Goal: Task Accomplishment & Management: Use online tool/utility

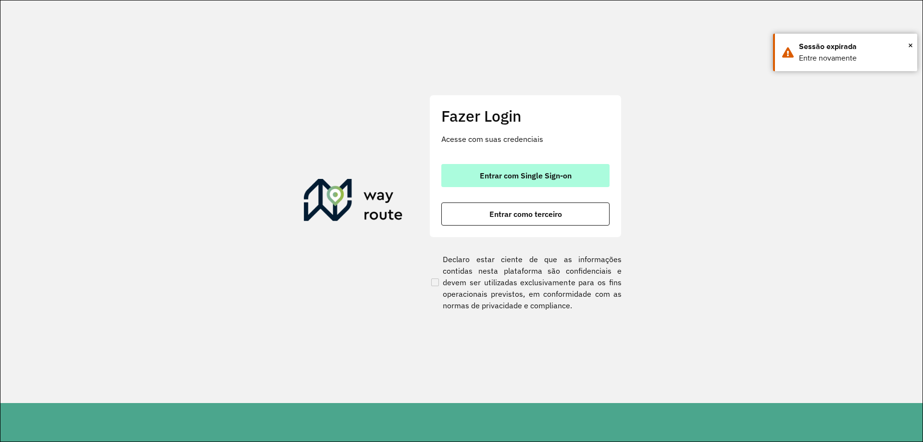
click at [544, 176] on span "Entrar com Single Sign-on" at bounding box center [526, 176] width 92 height 8
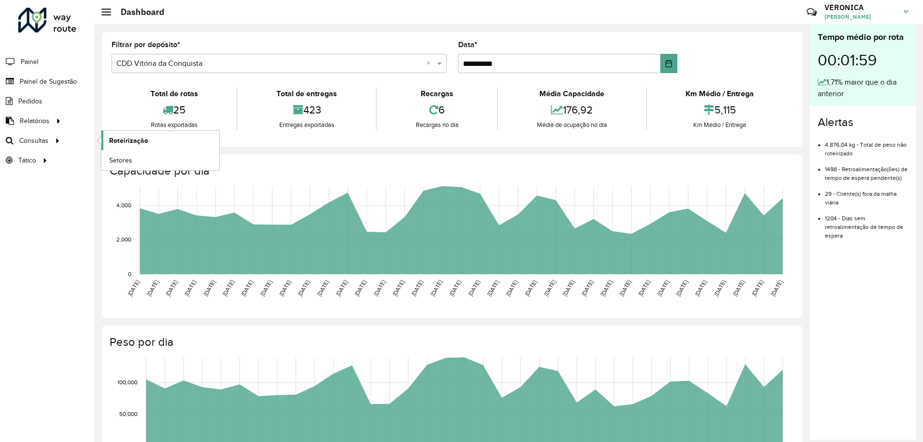
click at [156, 135] on link "Roteirização" at bounding box center [160, 140] width 118 height 19
click at [130, 136] on span "Roteirização" at bounding box center [128, 141] width 39 height 10
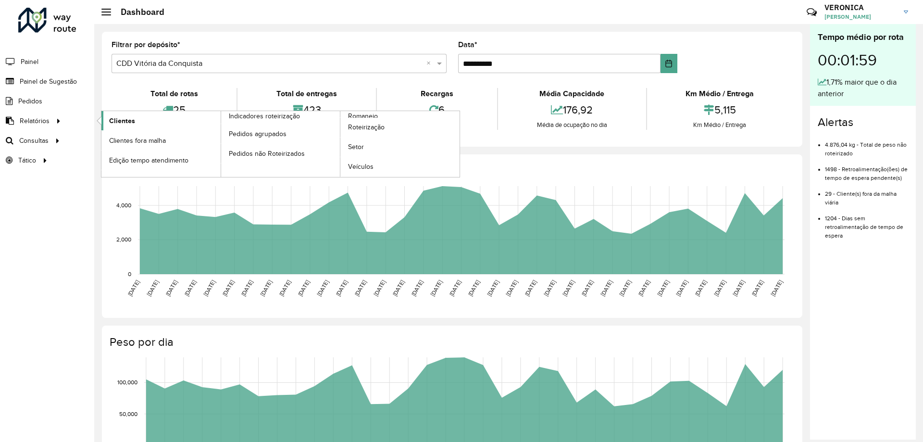
click at [150, 119] on link "Clientes" at bounding box center [160, 120] width 119 height 19
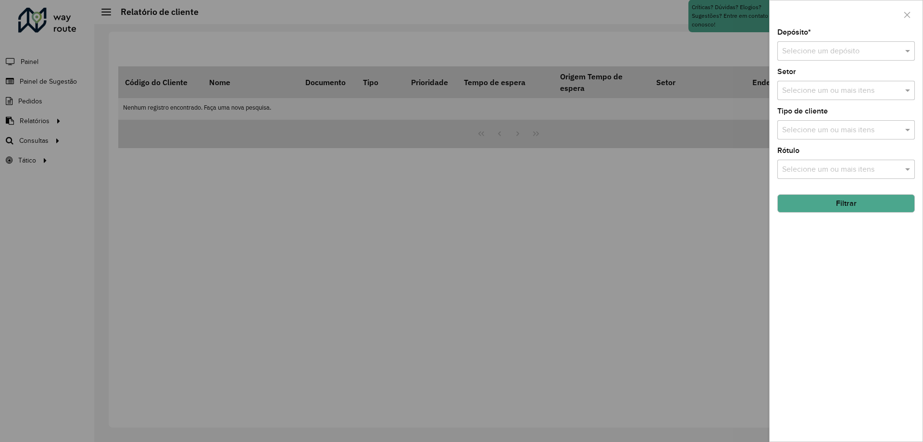
click at [908, 69] on div "Setor Selecione um ou mais itens" at bounding box center [845, 84] width 137 height 32
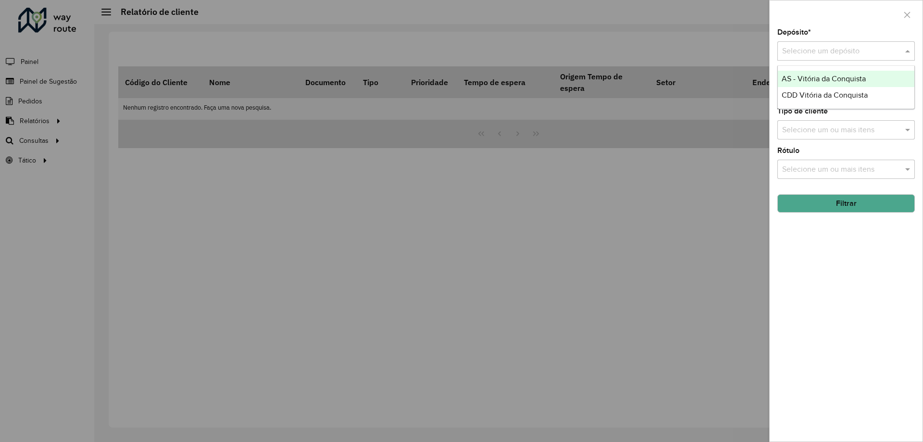
click at [885, 57] on div "Selecione um depósito" at bounding box center [845, 50] width 137 height 19
click at [823, 93] on span "CDD Vitória da Conquista" at bounding box center [824, 95] width 86 height 8
click at [829, 88] on input "text" at bounding box center [841, 91] width 123 height 12
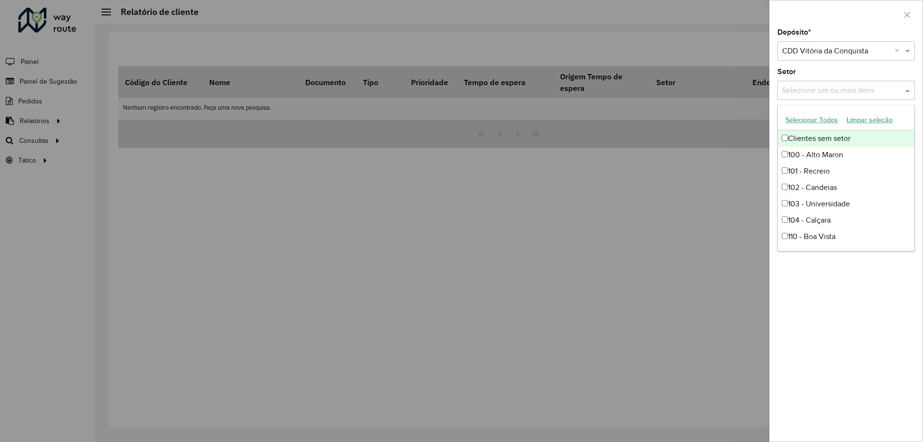
click at [812, 115] on button "Selecionar Todos" at bounding box center [811, 119] width 61 height 15
click at [646, 265] on div at bounding box center [461, 221] width 923 height 442
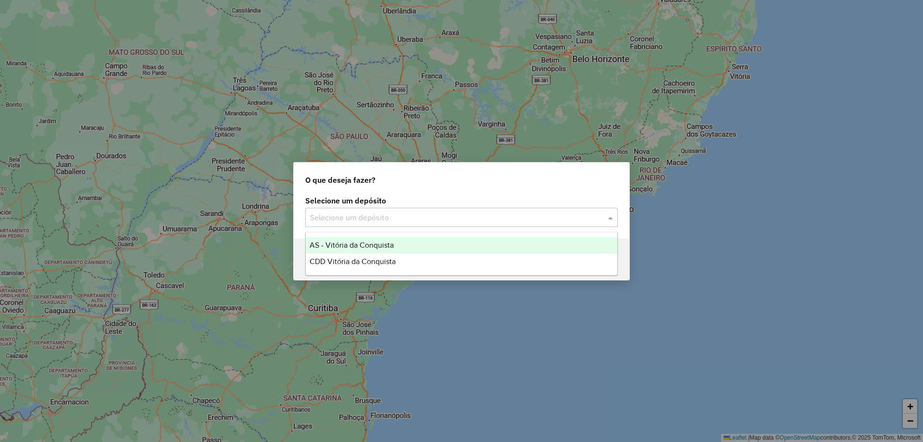
click at [516, 218] on input "text" at bounding box center [452, 218] width 284 height 12
click at [443, 243] on div "AS - Vitória da Conquista" at bounding box center [461, 245] width 311 height 16
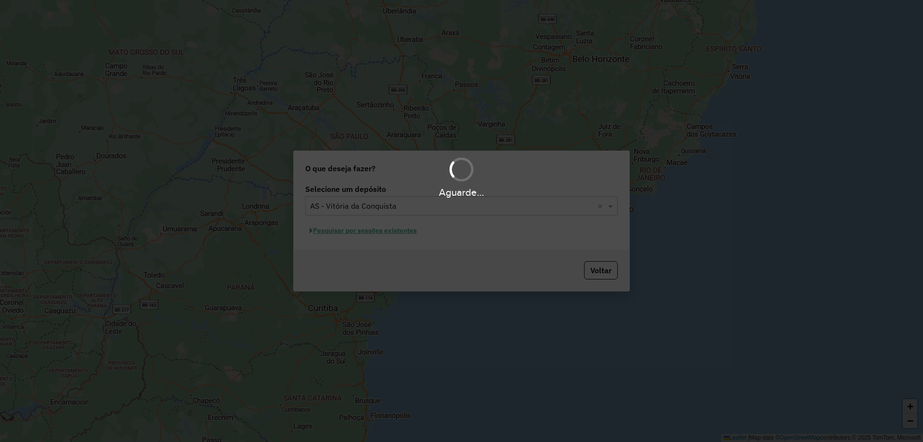
click at [455, 208] on div "Aguarde..." at bounding box center [461, 221] width 923 height 442
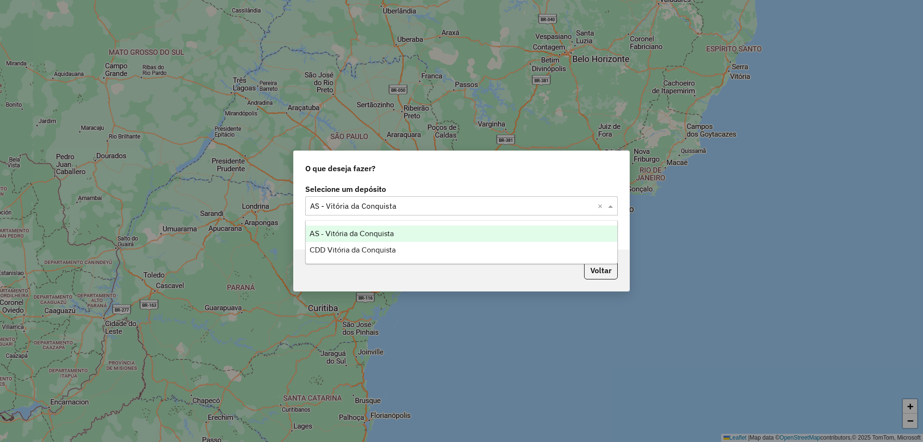
click at [416, 206] on input "text" at bounding box center [452, 206] width 284 height 12
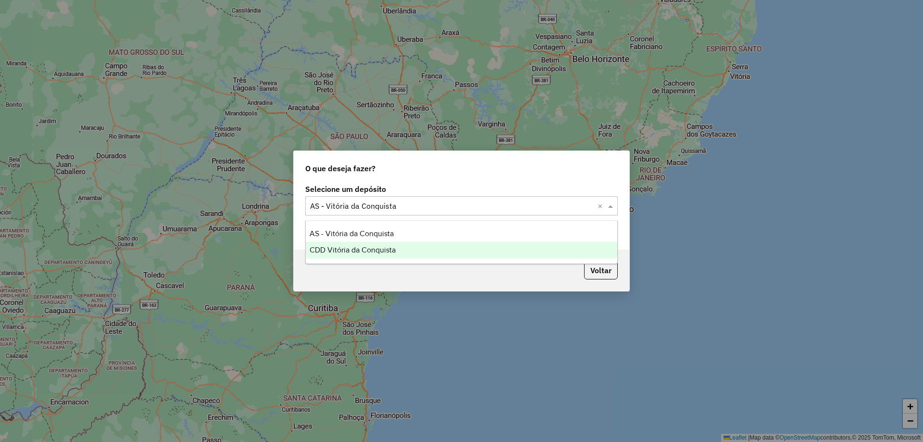
click at [355, 248] on span "CDD Vitória da Conquista" at bounding box center [353, 250] width 86 height 8
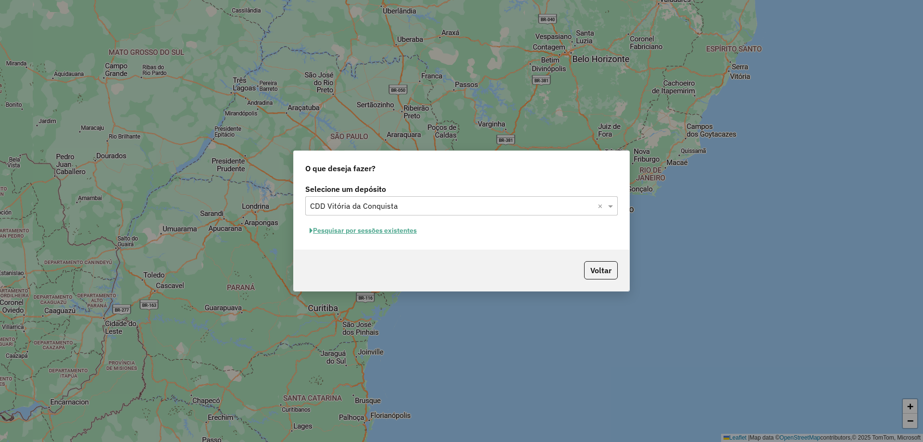
click at [355, 231] on button "Pesquisar por sessões existentes" at bounding box center [363, 230] width 116 height 15
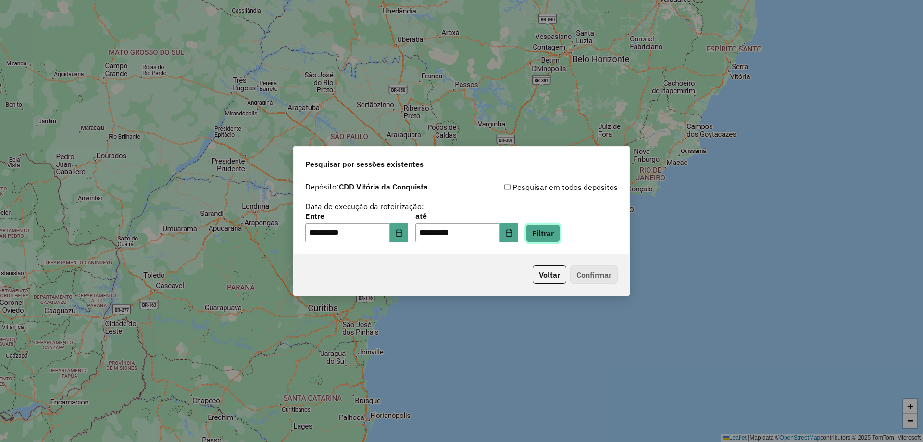
click at [560, 235] on button "Filtrar" at bounding box center [543, 233] width 34 height 18
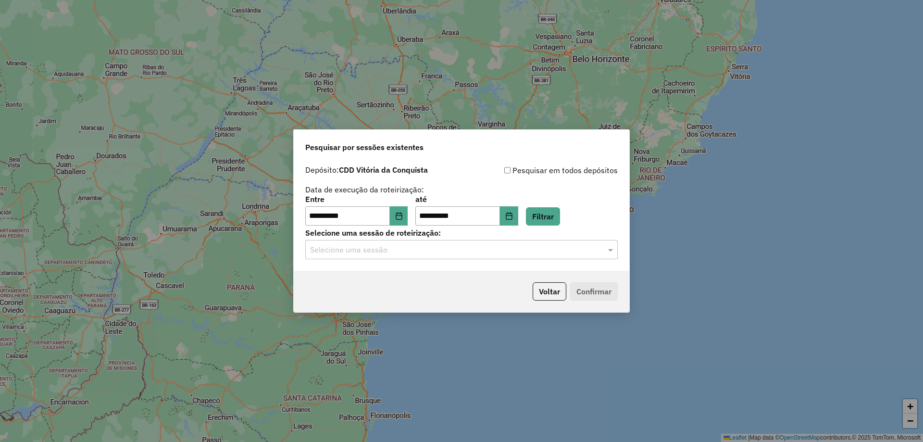
click at [443, 251] on input "text" at bounding box center [452, 250] width 284 height 12
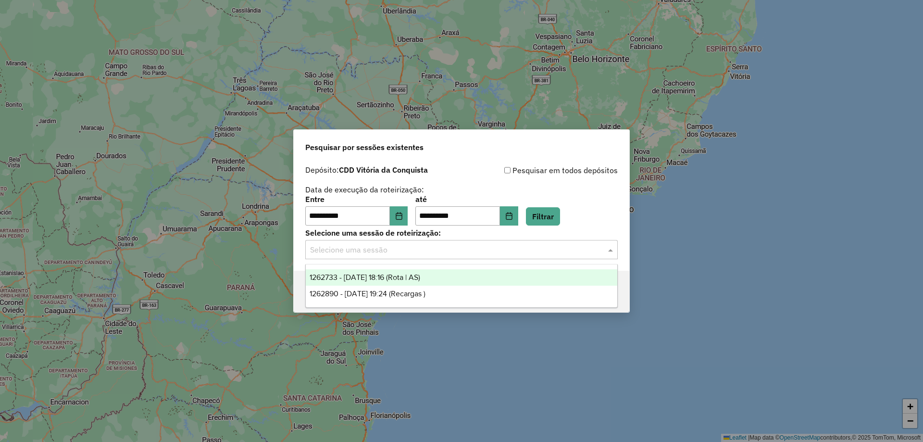
click at [451, 277] on div "1262733 - 10/09/2025 18:16 (Rota | AS)" at bounding box center [461, 277] width 311 height 16
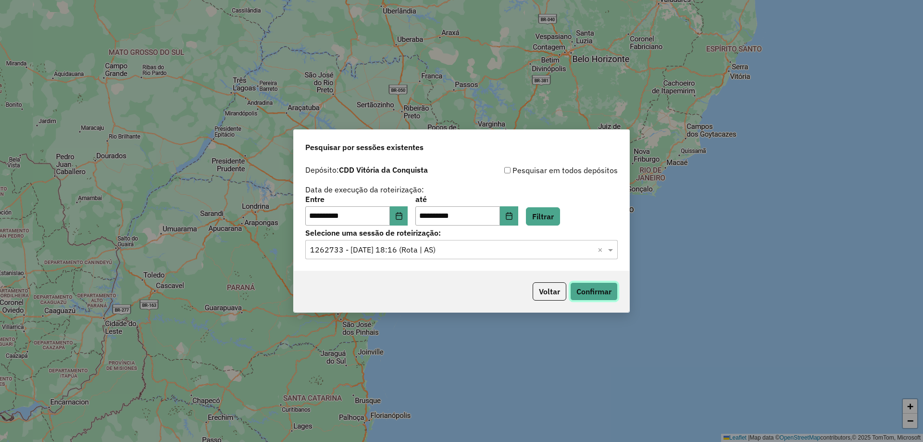
click at [599, 287] on button "Confirmar" at bounding box center [594, 291] width 48 height 18
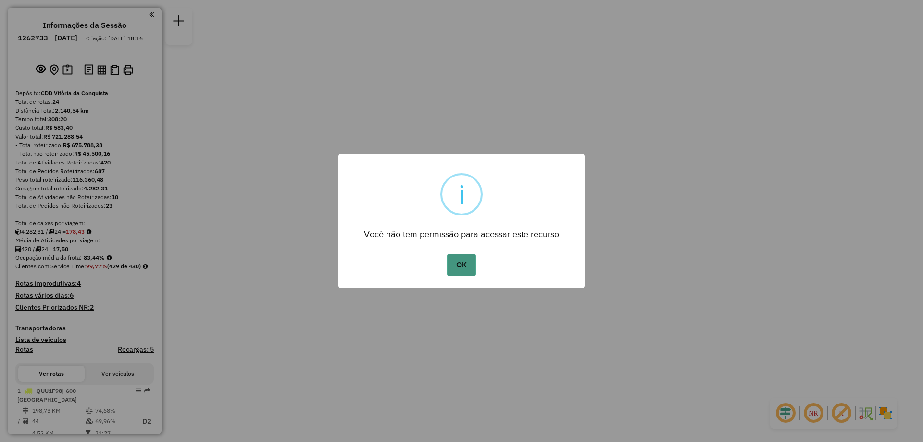
click at [459, 268] on button "OK" at bounding box center [461, 265] width 28 height 22
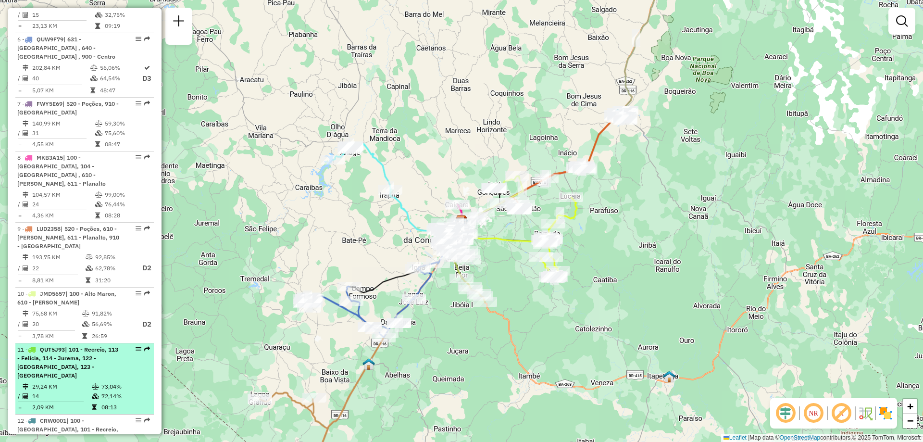
scroll to position [721, 0]
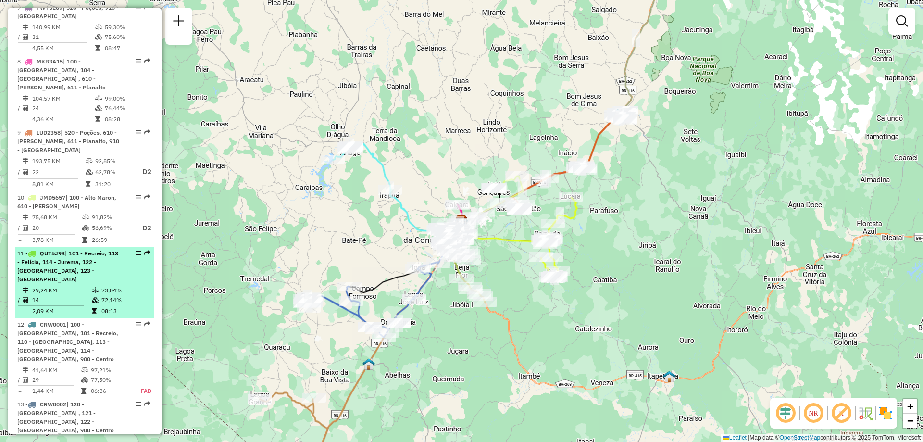
click at [71, 249] on span "| 101 - Recreio, 113 - Felícia, 114 - Jurema, 122 - Bateias, 123 - Ibirapuera" at bounding box center [67, 265] width 101 height 33
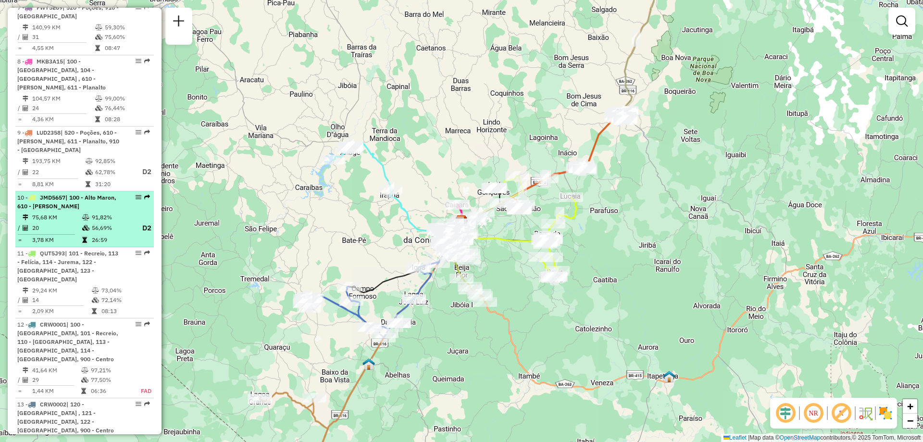
select select "**********"
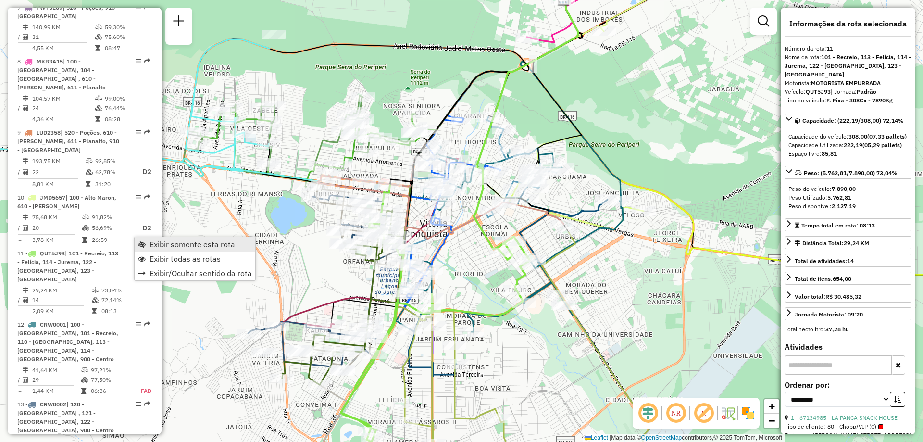
click at [153, 246] on span "Exibir somente esta rota" at bounding box center [192, 244] width 86 height 8
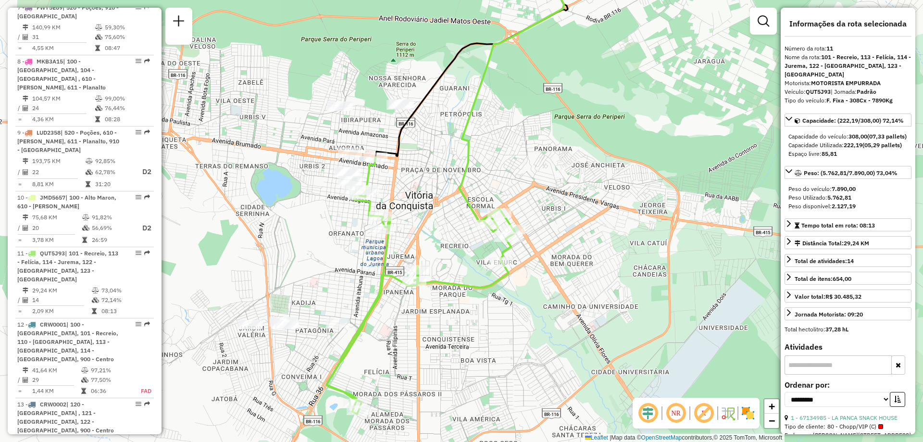
drag, startPoint x: 460, startPoint y: 185, endPoint x: 446, endPoint y: 157, distance: 31.4
click at [446, 157] on div "Janela de atendimento Grade de atendimento Capacidade Transportadoras Veículos …" at bounding box center [461, 221] width 923 height 442
click at [679, 408] on em at bounding box center [675, 412] width 23 height 23
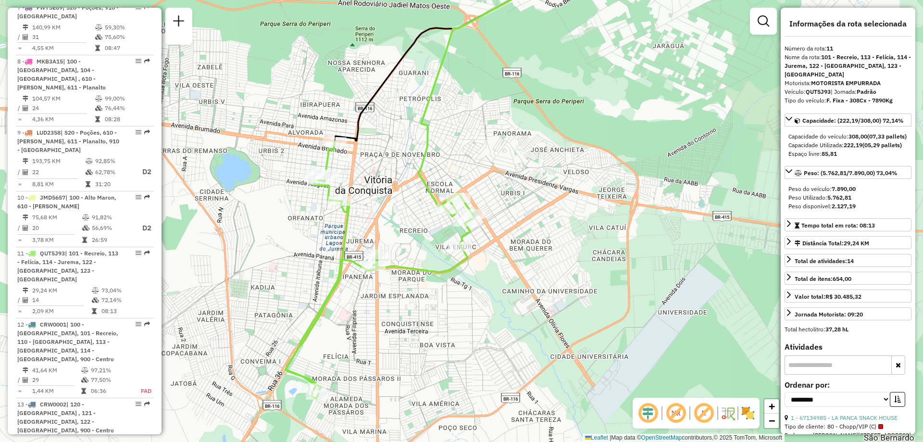
drag, startPoint x: 439, startPoint y: 342, endPoint x: 398, endPoint y: 327, distance: 43.6
click at [398, 327] on div "Janela de atendimento Grade de atendimento Capacidade Transportadoras Veículos …" at bounding box center [461, 221] width 923 height 442
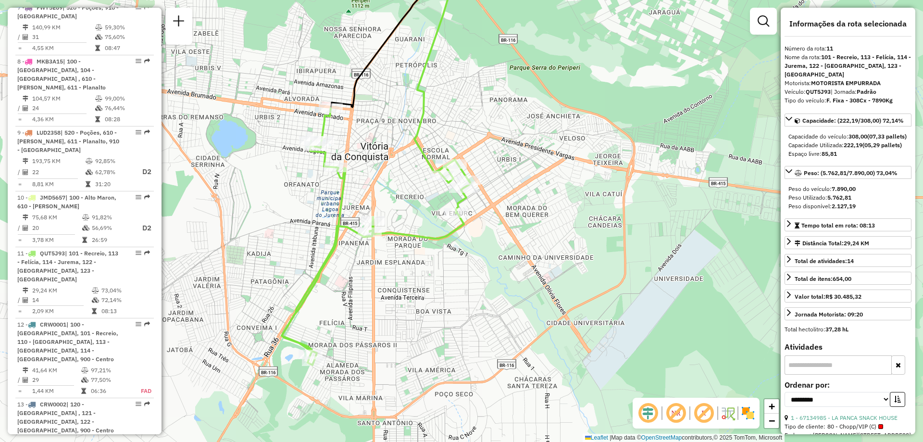
drag, startPoint x: 449, startPoint y: 123, endPoint x: 396, endPoint y: 115, distance: 53.9
click at [396, 115] on div "Janela de atendimento Grade de atendimento Capacidade Transportadoras Veículos …" at bounding box center [461, 221] width 923 height 442
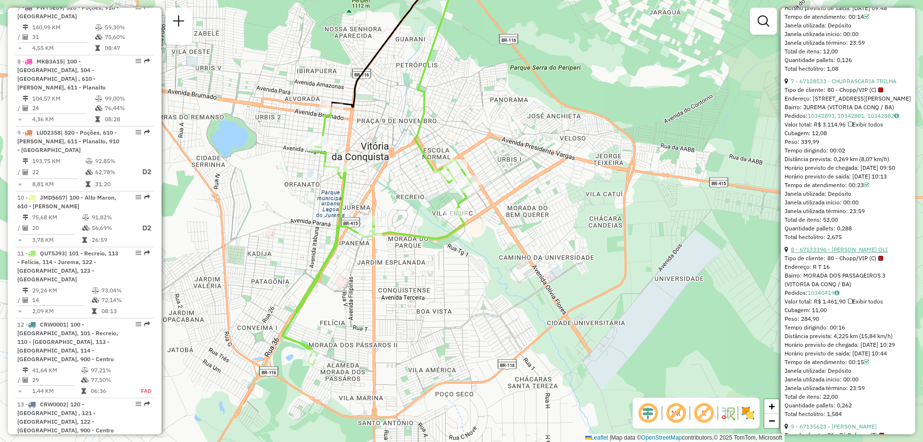
scroll to position [1490, 0]
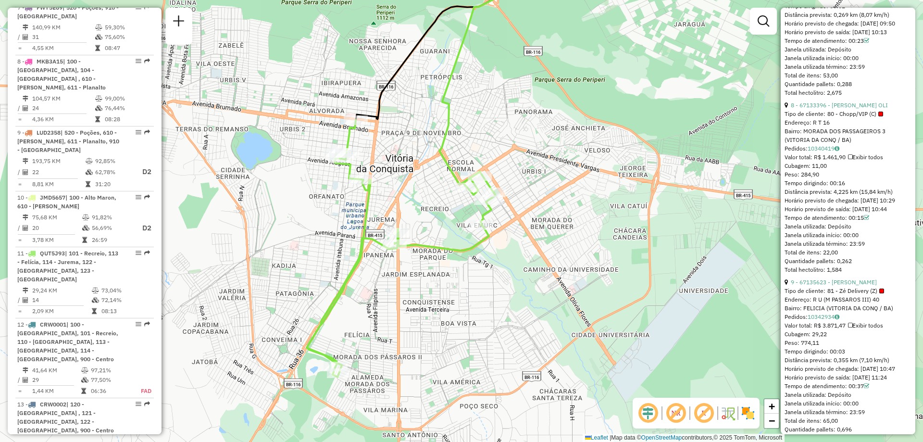
drag, startPoint x: 399, startPoint y: 272, endPoint x: 427, endPoint y: 279, distance: 28.1
click at [427, 279] on div "Janela de atendimento Grade de atendimento Capacidade Transportadoras Veículos …" at bounding box center [461, 221] width 923 height 442
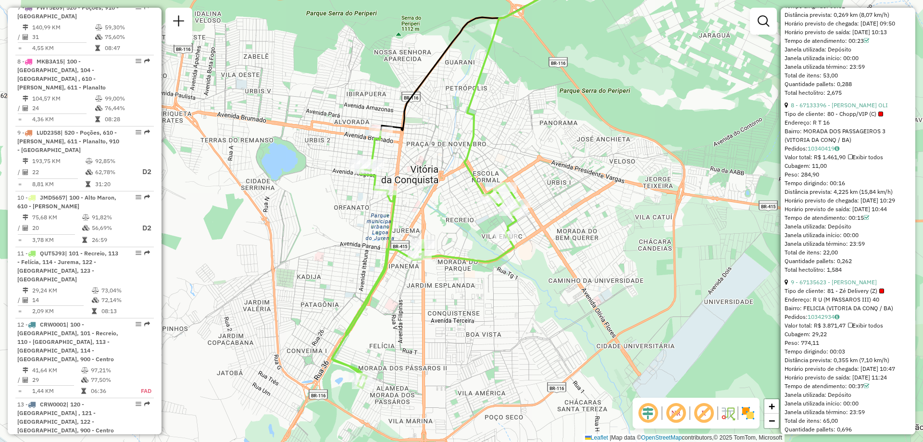
drag, startPoint x: 428, startPoint y: 133, endPoint x: 453, endPoint y: 144, distance: 27.3
click at [453, 144] on div "Janela de atendimento Grade de atendimento Capacidade Transportadoras Veículos …" at bounding box center [461, 221] width 923 height 442
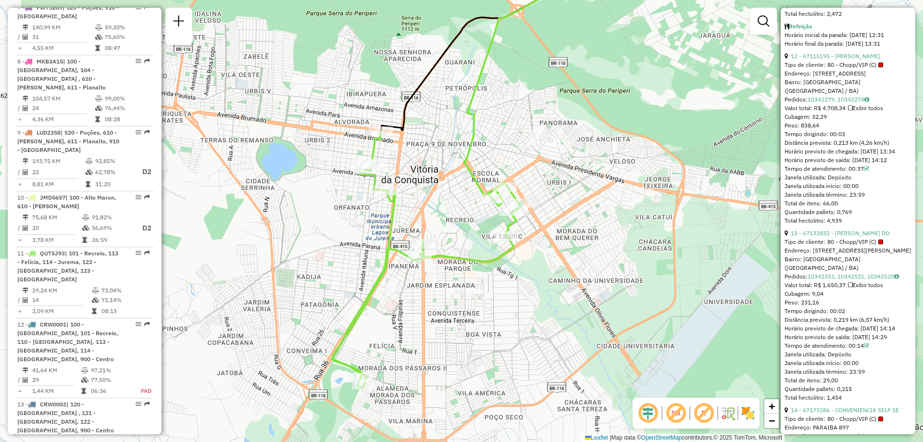
scroll to position [2489, 0]
